Goal: Information Seeking & Learning: Learn about a topic

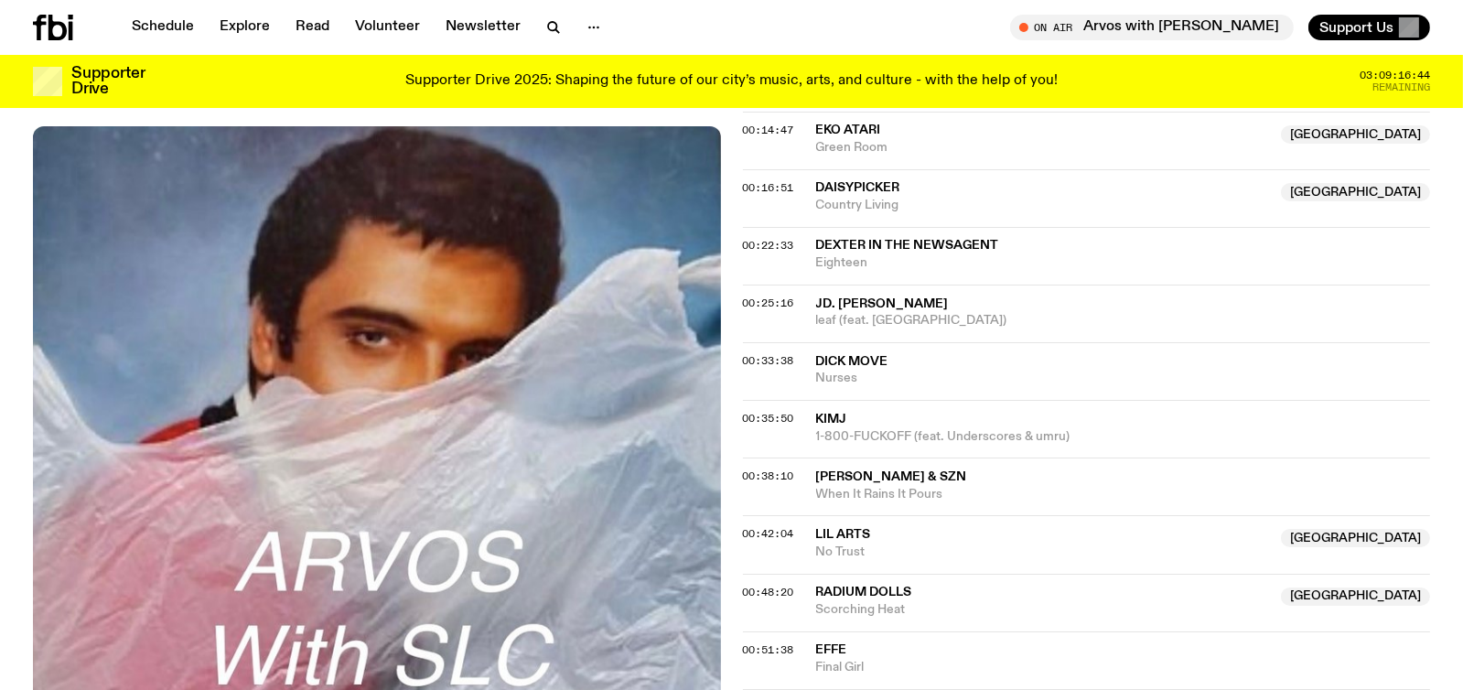
scroll to position [540, 0]
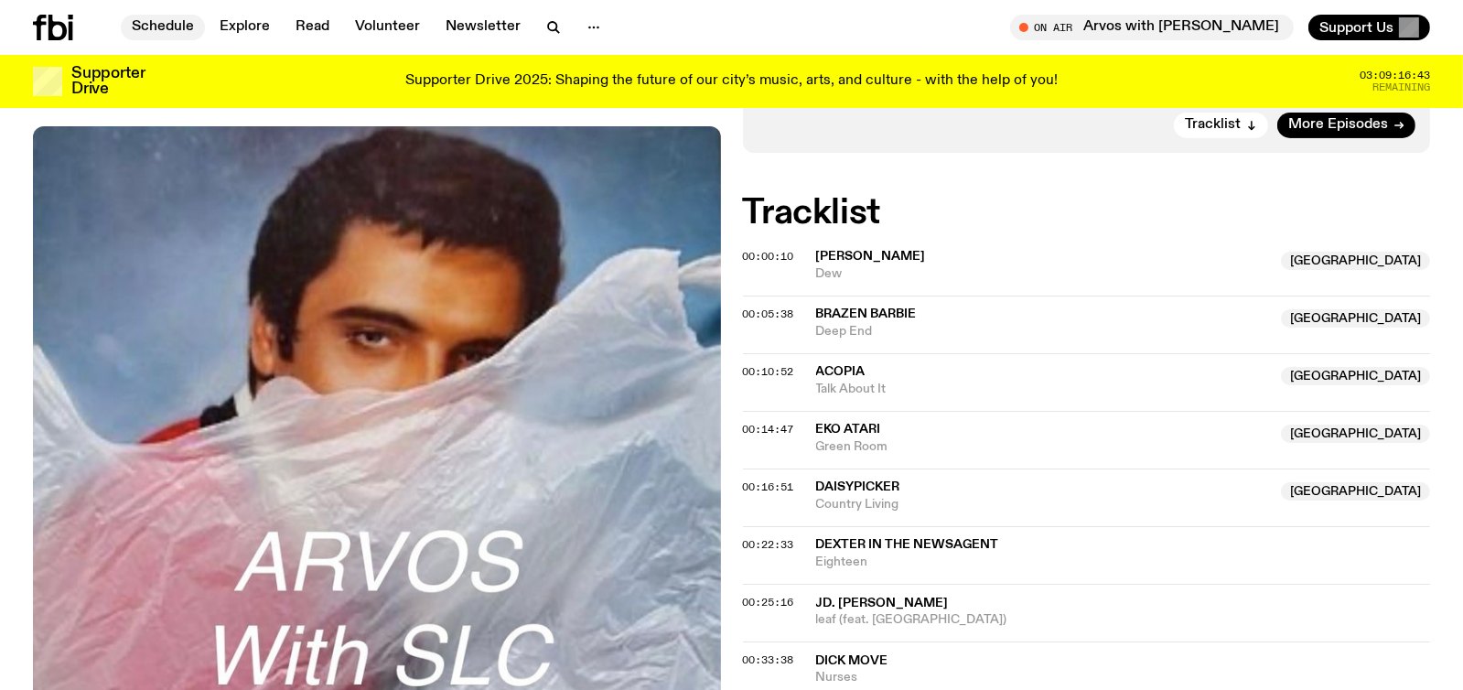
click at [161, 27] on link "Schedule" at bounding box center [163, 28] width 84 height 26
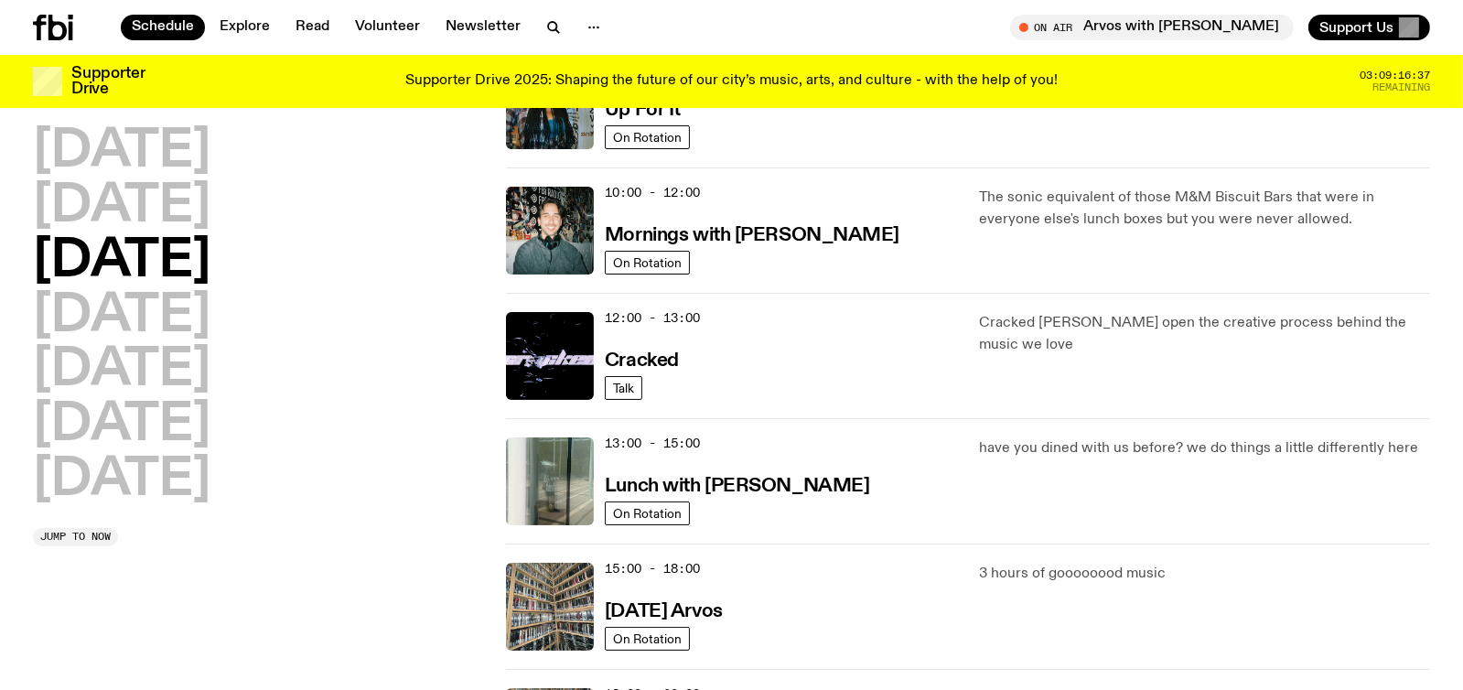
scroll to position [274, 0]
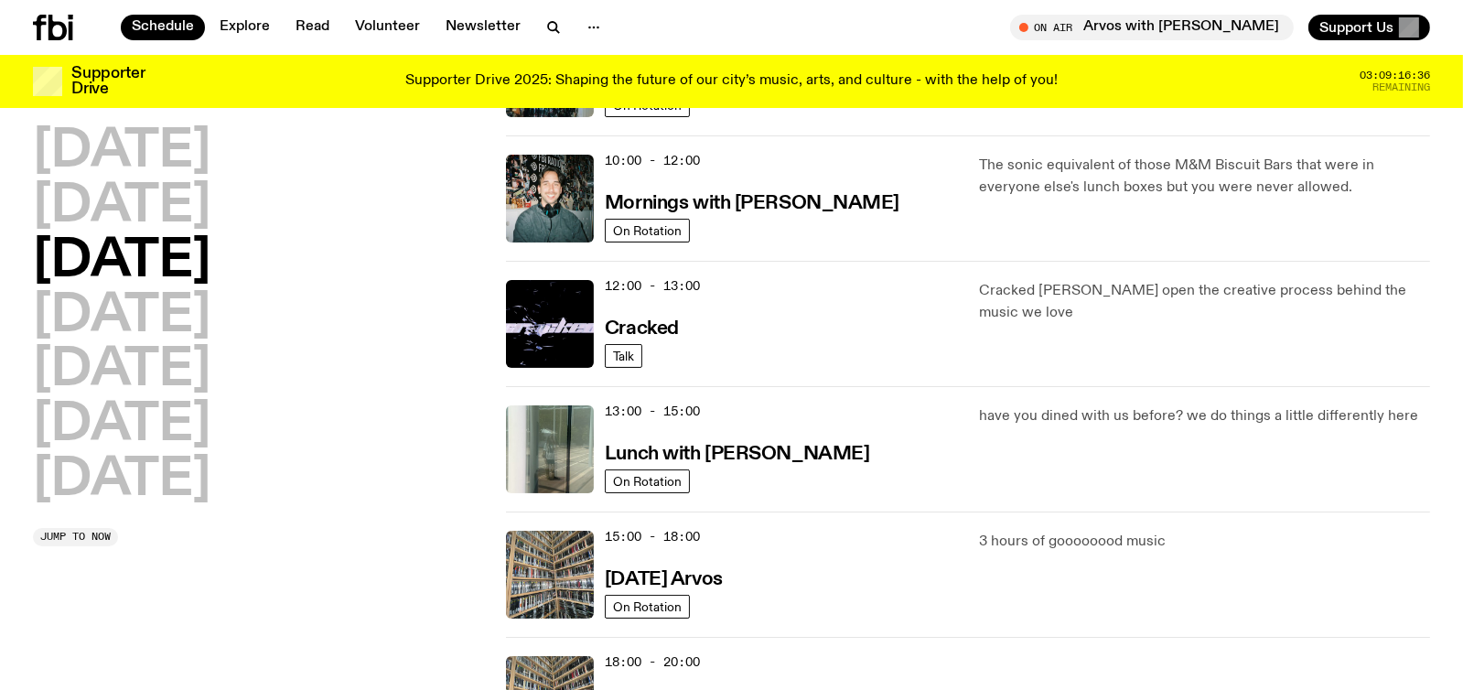
click at [757, 467] on div "13:00 - 15:00 Lunch with [PERSON_NAME]" at bounding box center [781, 449] width 352 height 88
click at [725, 449] on h3 "Lunch with [PERSON_NAME]" at bounding box center [737, 454] width 264 height 19
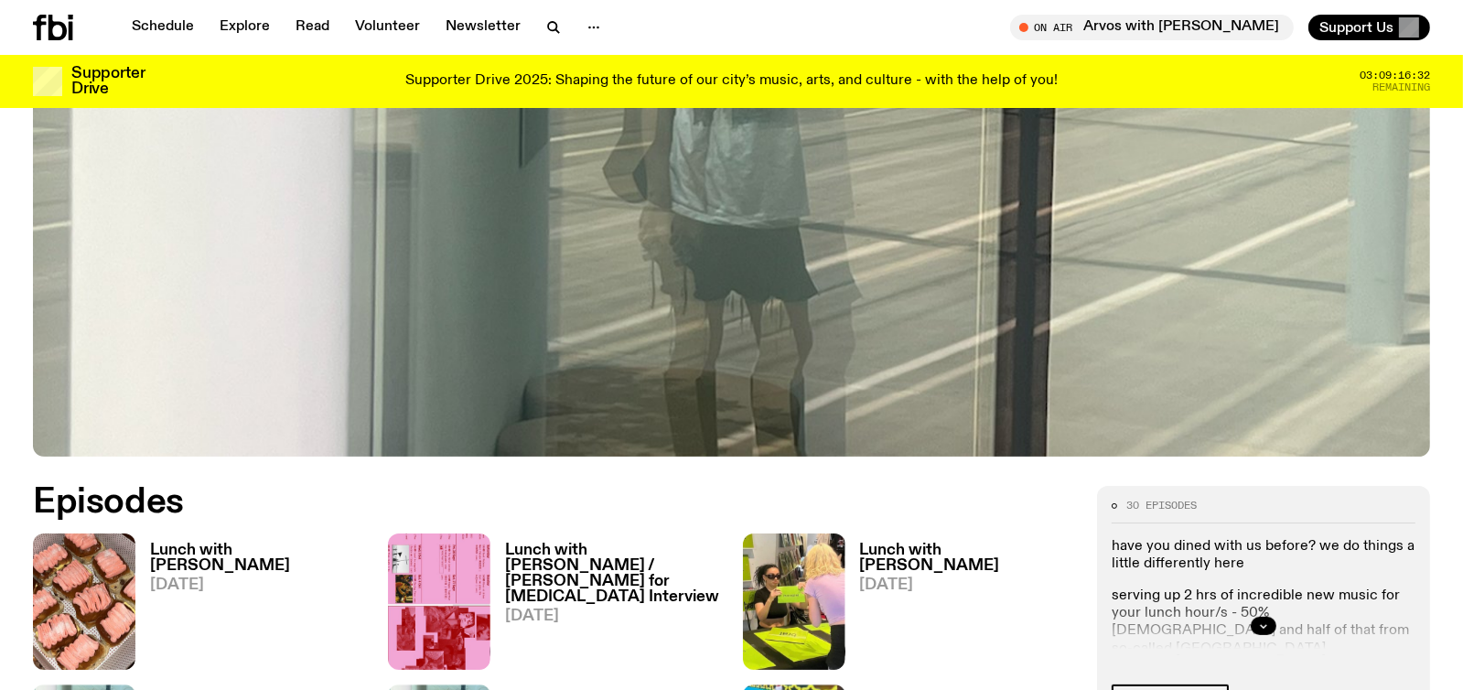
scroll to position [906, 0]
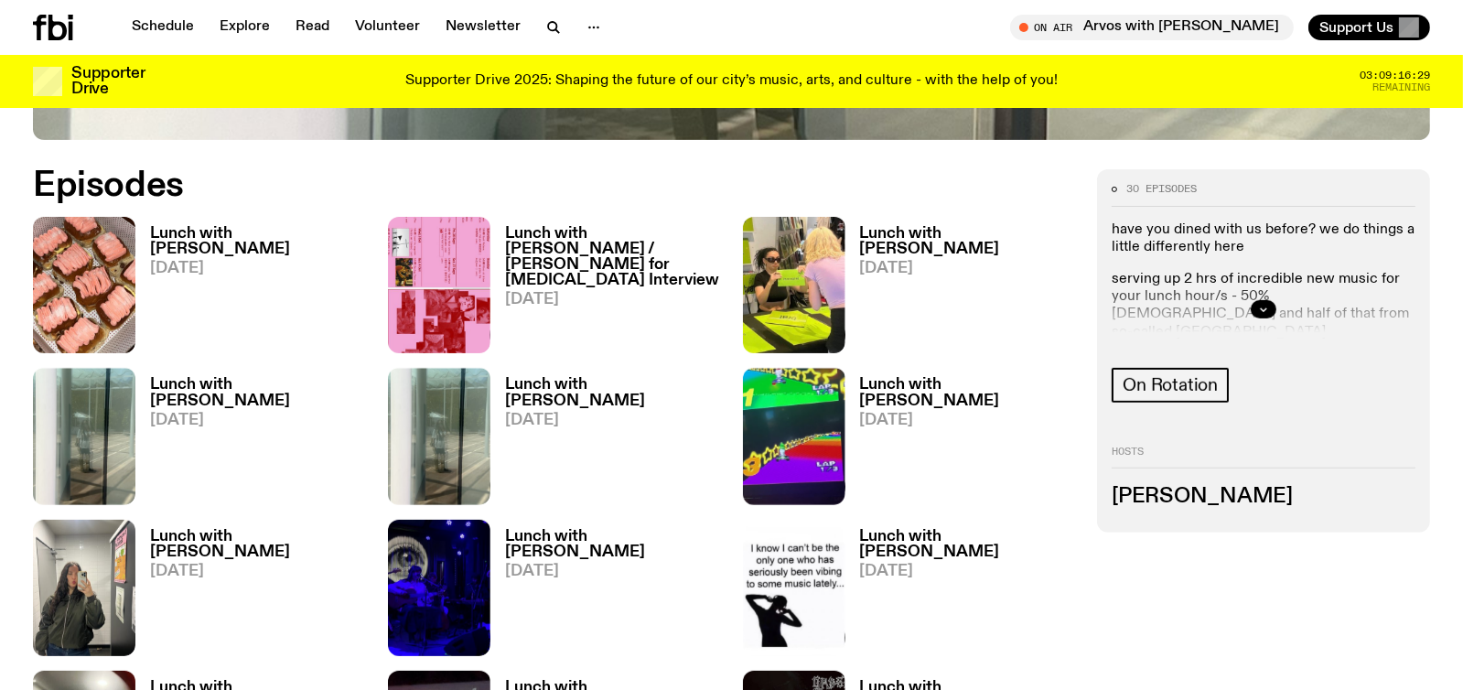
click at [199, 236] on h3 "Lunch with [PERSON_NAME]" at bounding box center [258, 241] width 216 height 31
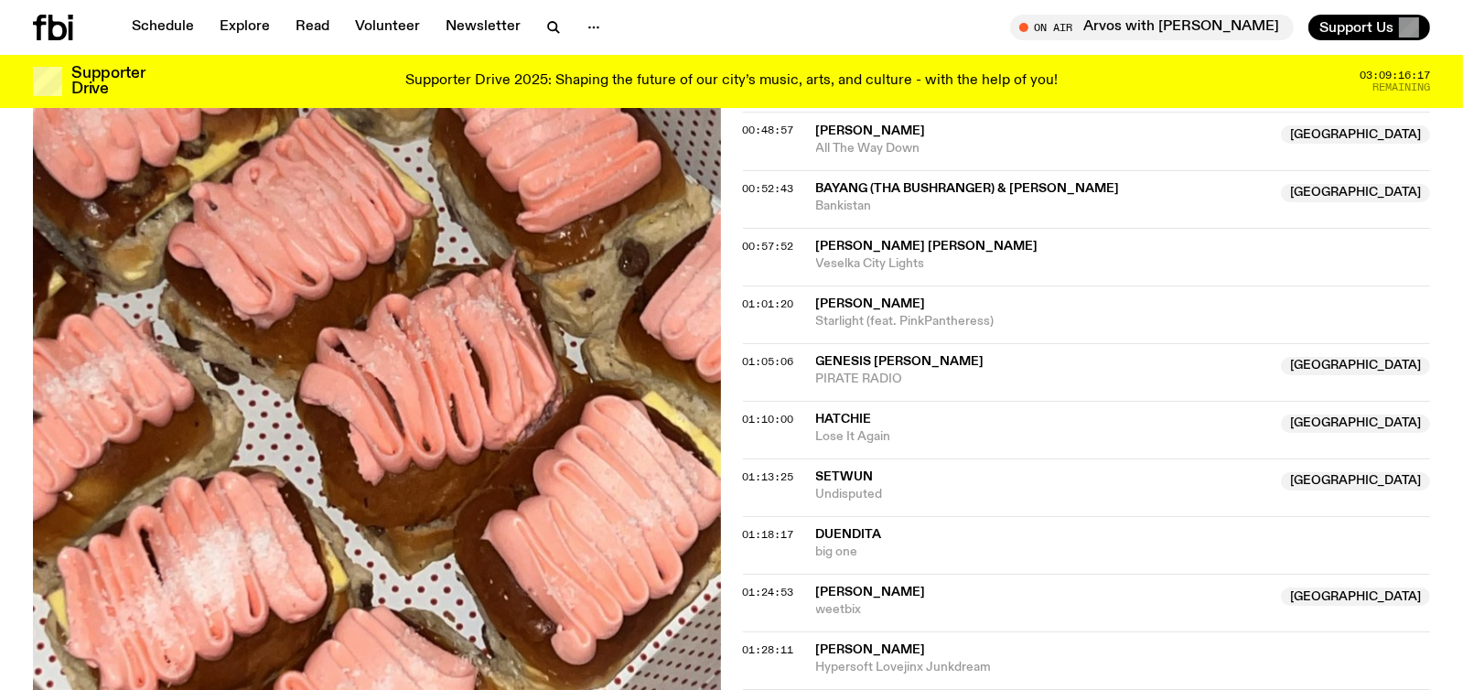
scroll to position [1271, 0]
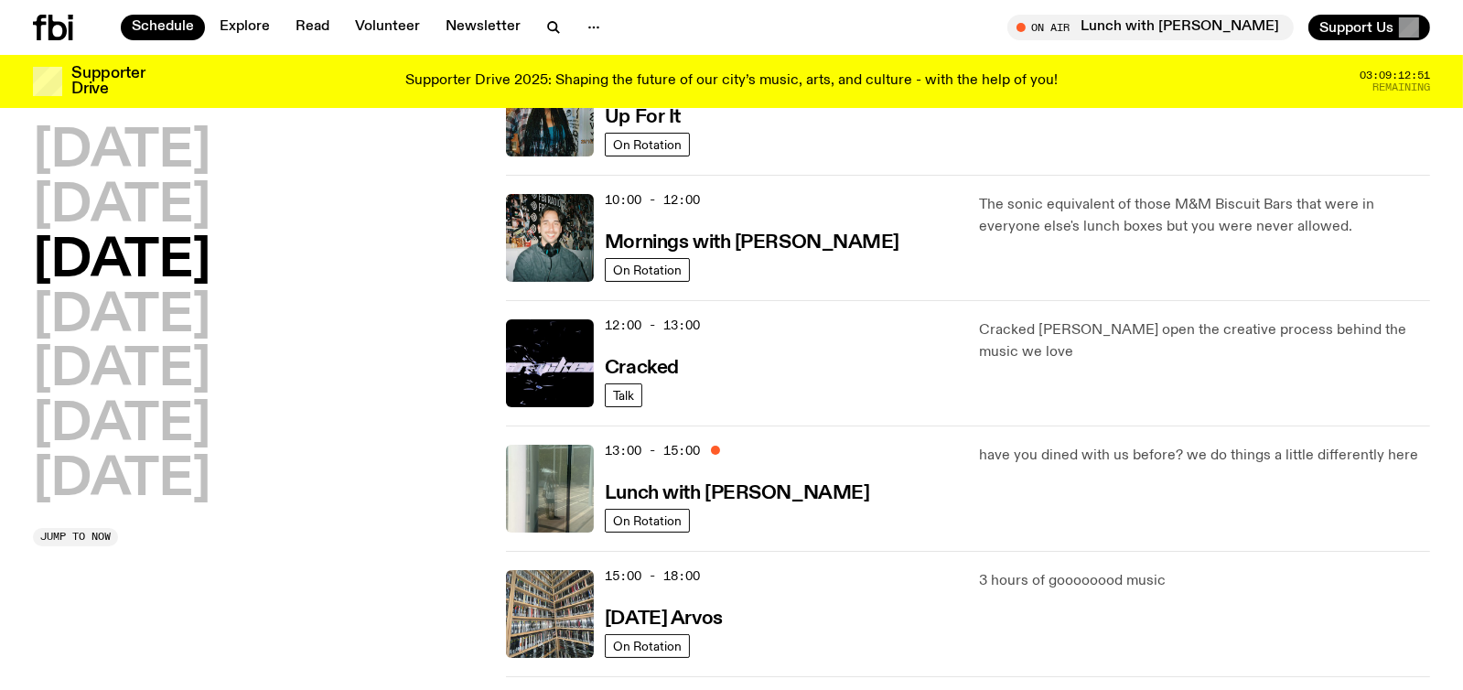
scroll to position [268, 0]
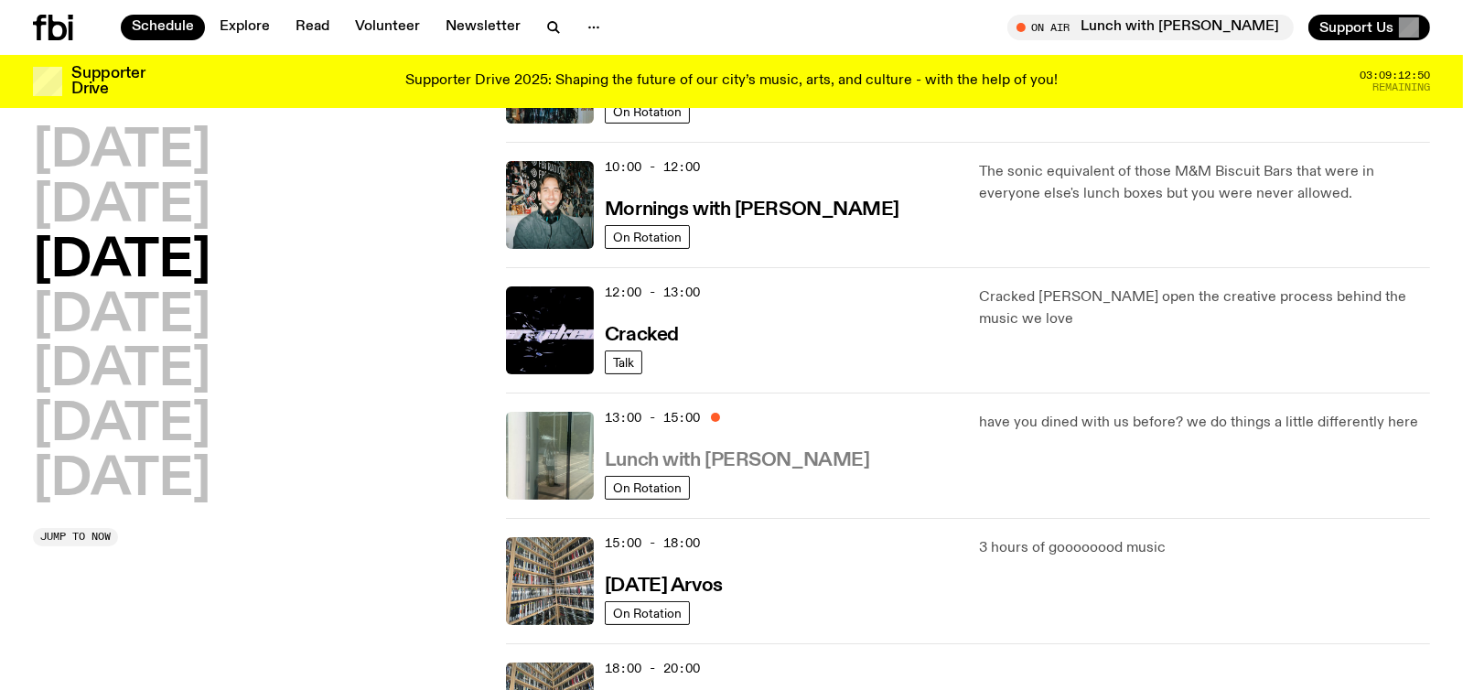
click at [770, 463] on h3 "Lunch with [PERSON_NAME]" at bounding box center [737, 460] width 264 height 19
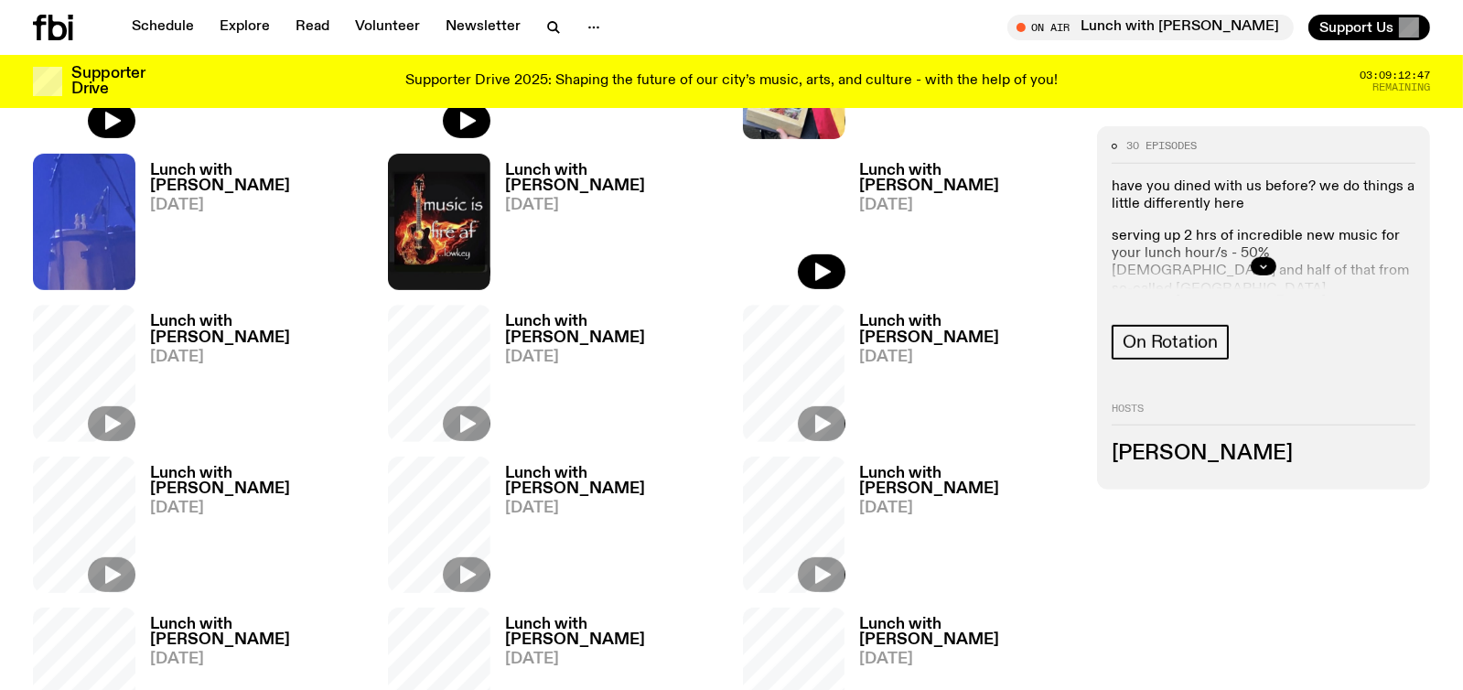
scroll to position [816, 0]
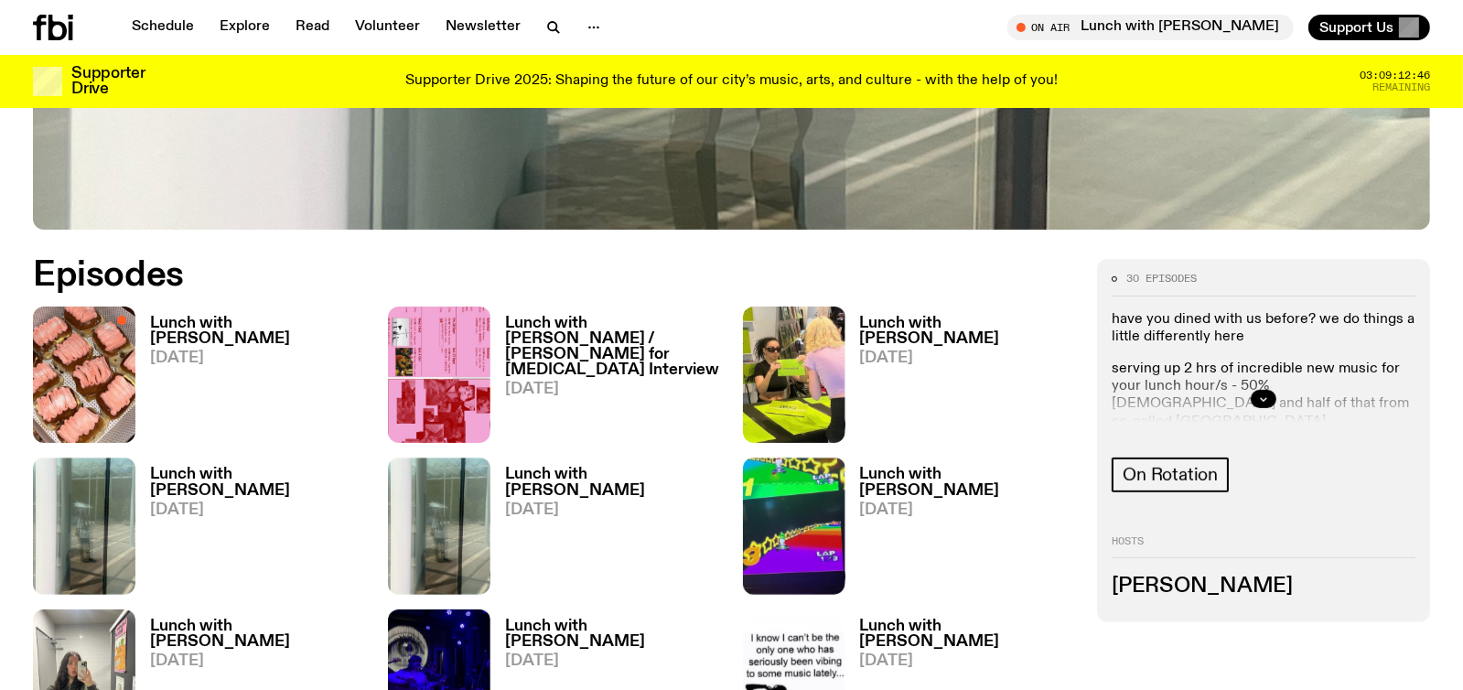
click at [195, 327] on h3 "Lunch with [PERSON_NAME]" at bounding box center [258, 331] width 216 height 31
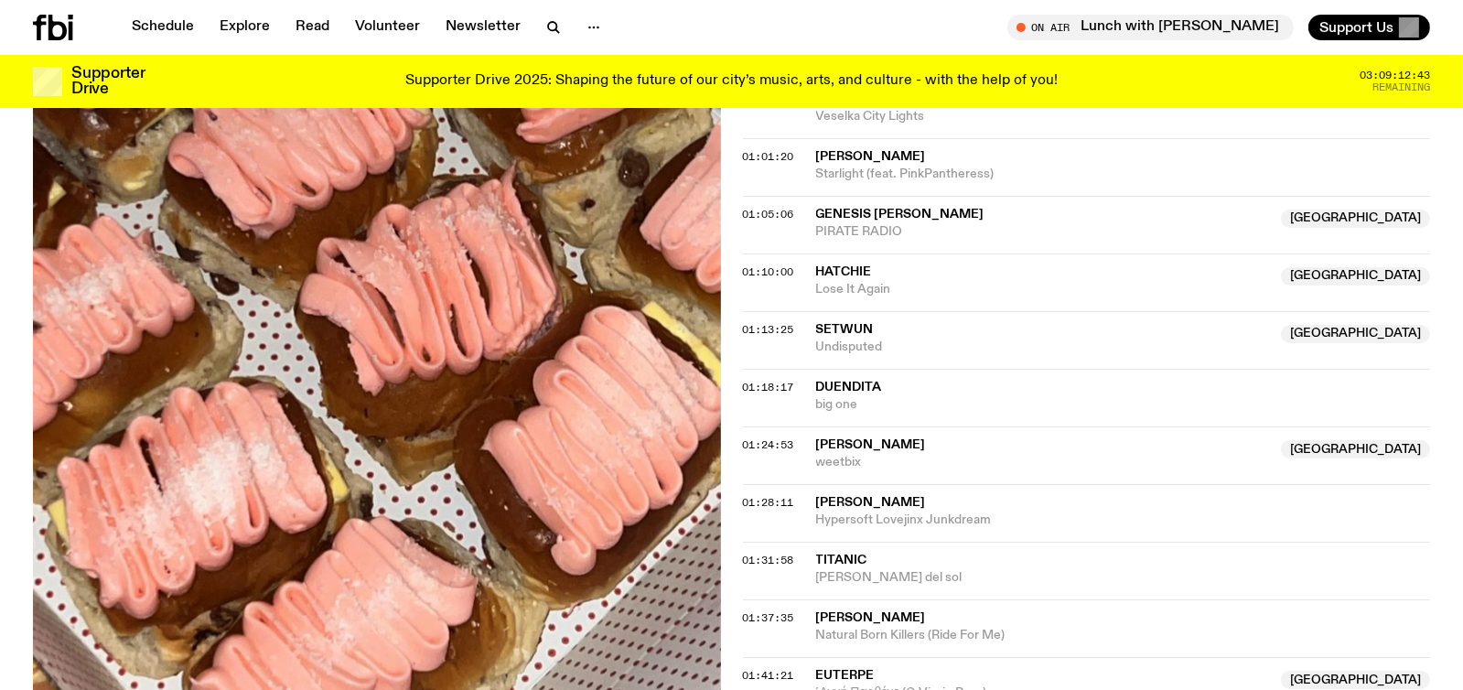
scroll to position [1545, 0]
